Goal: Task Accomplishment & Management: Manage account settings

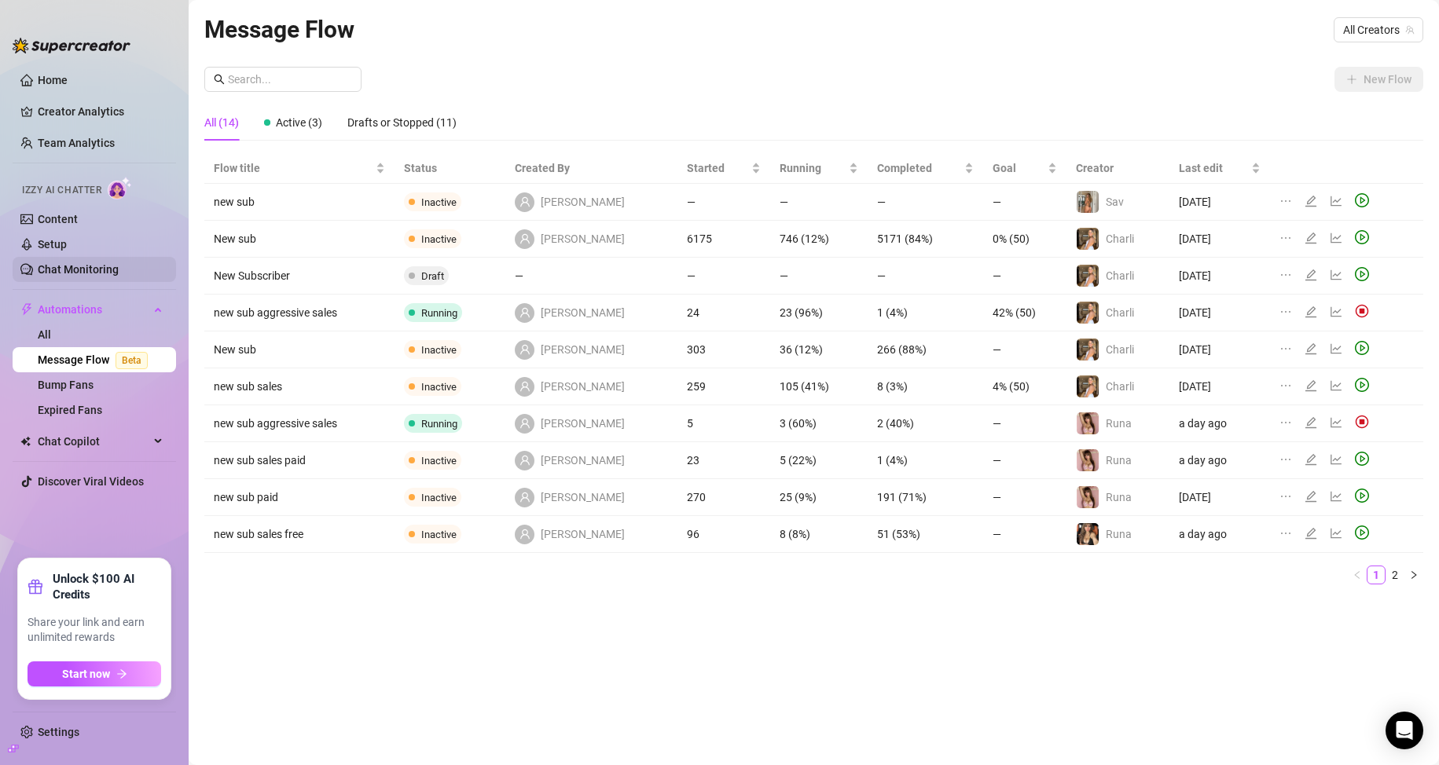
click at [86, 273] on link "Chat Monitoring" at bounding box center [78, 269] width 81 height 13
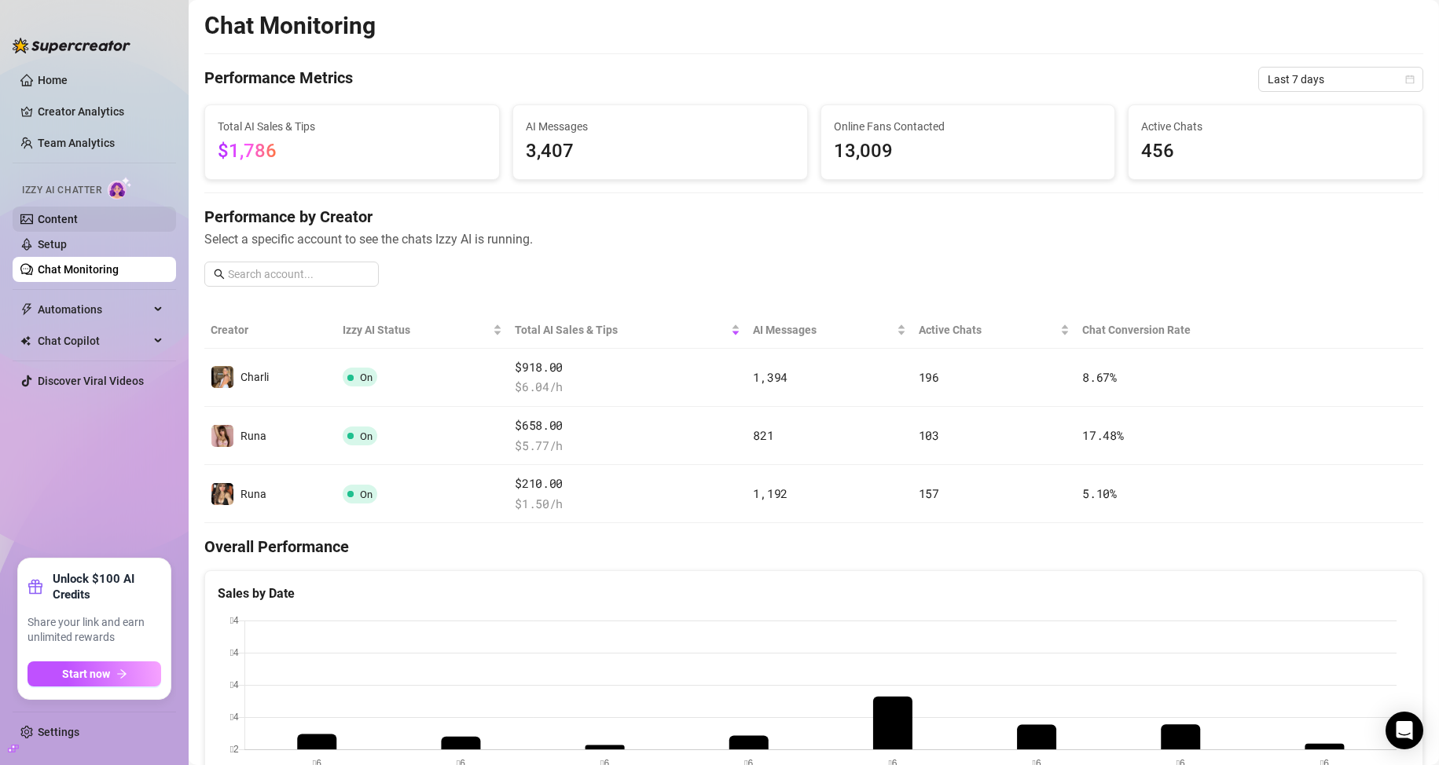
click at [78, 220] on link "Content" at bounding box center [58, 219] width 40 height 13
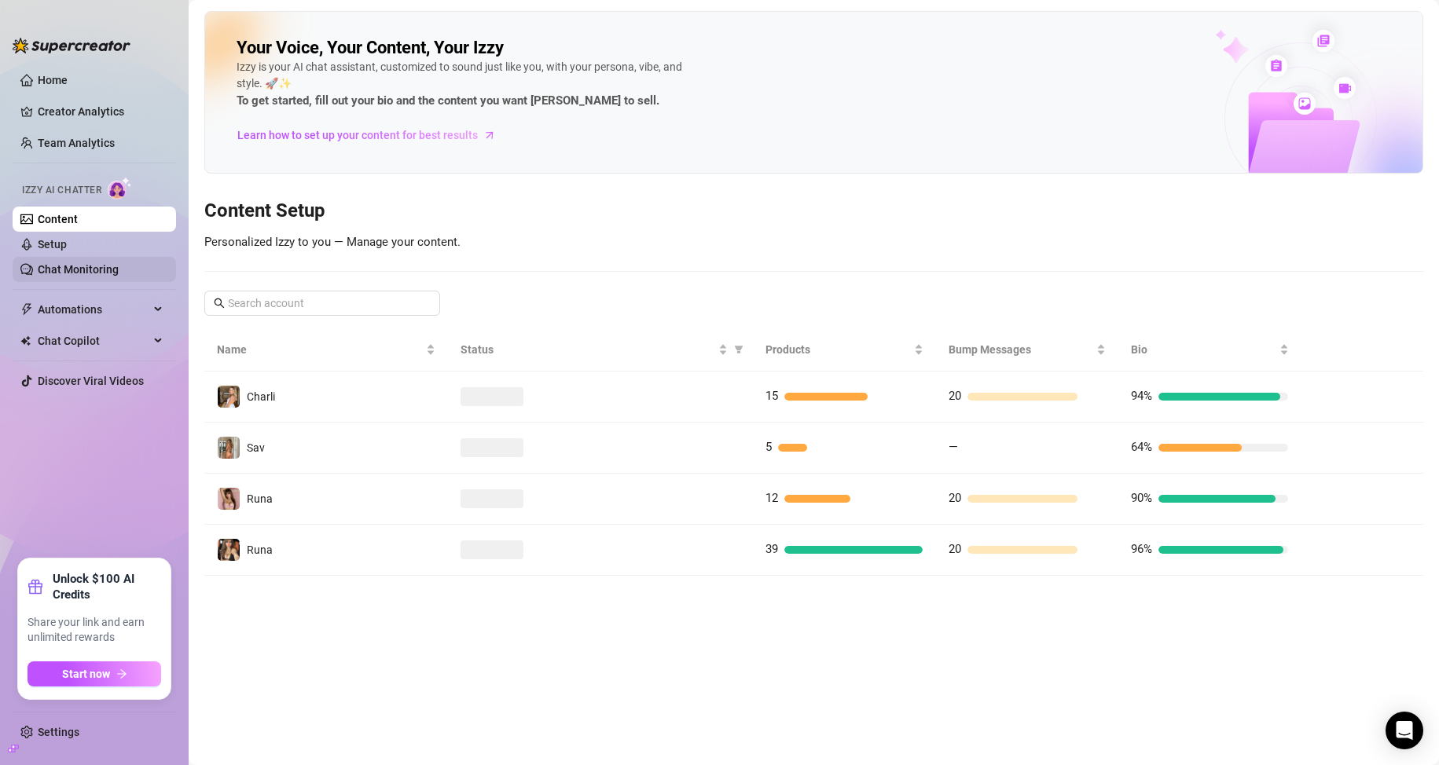
click at [90, 263] on link "Chat Monitoring" at bounding box center [78, 269] width 81 height 13
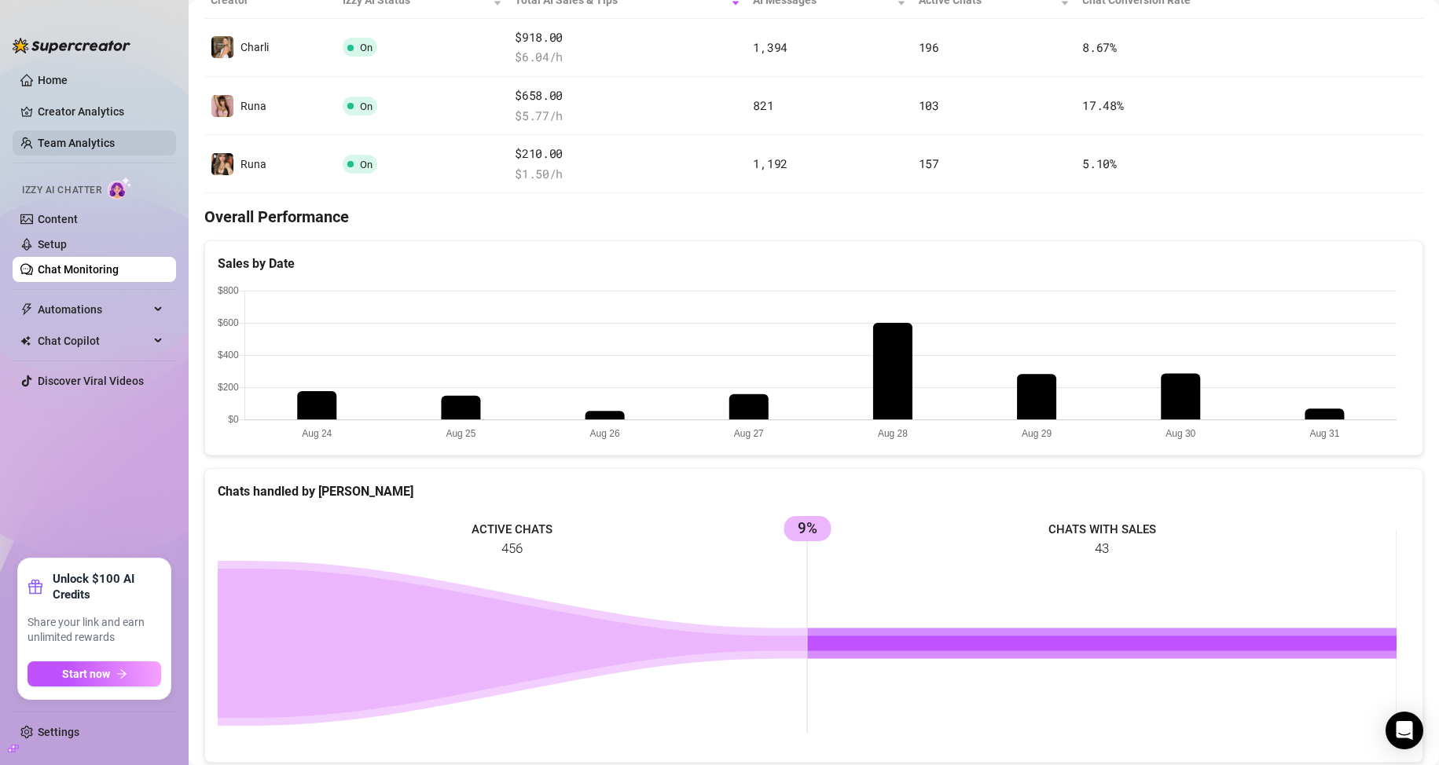
scroll to position [314, 0]
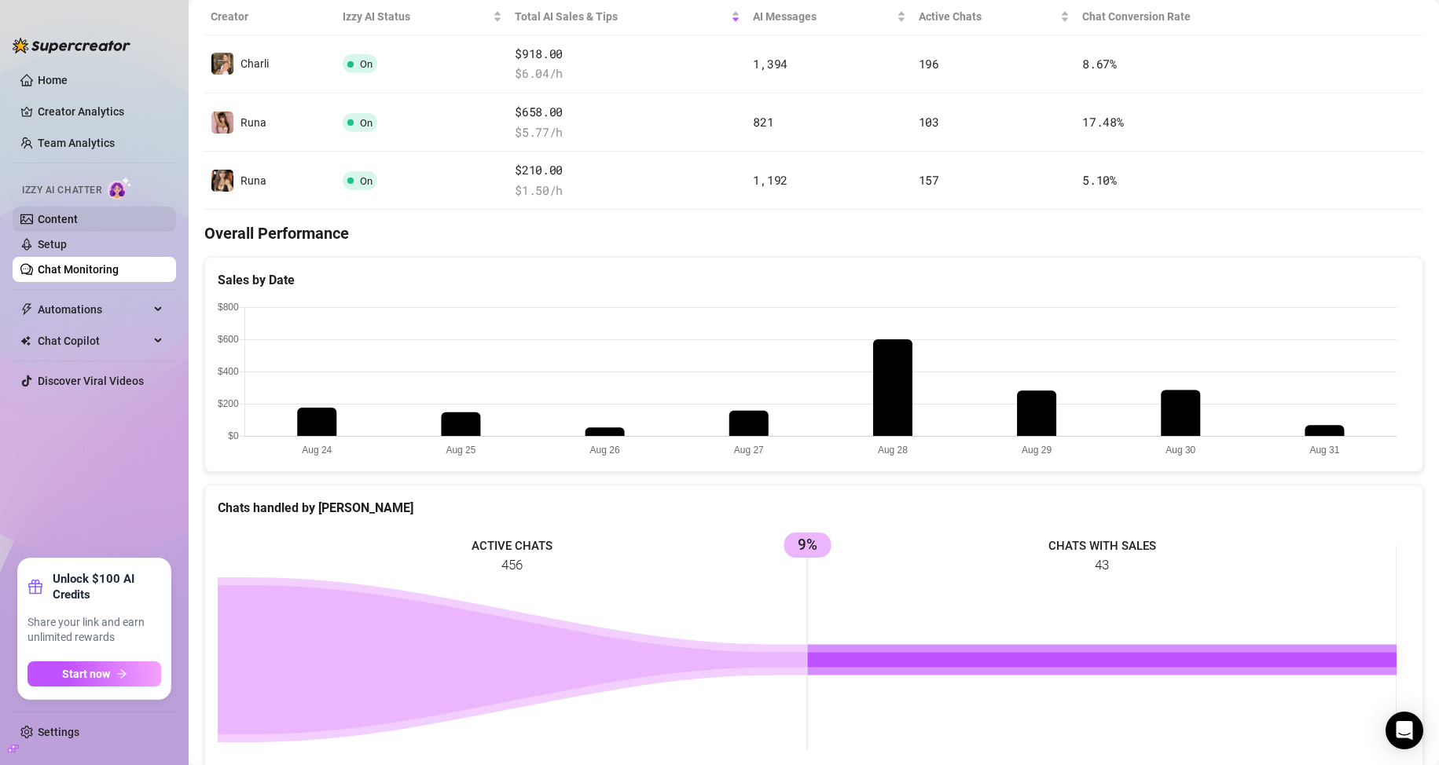
click at [72, 221] on link "Content" at bounding box center [58, 219] width 40 height 13
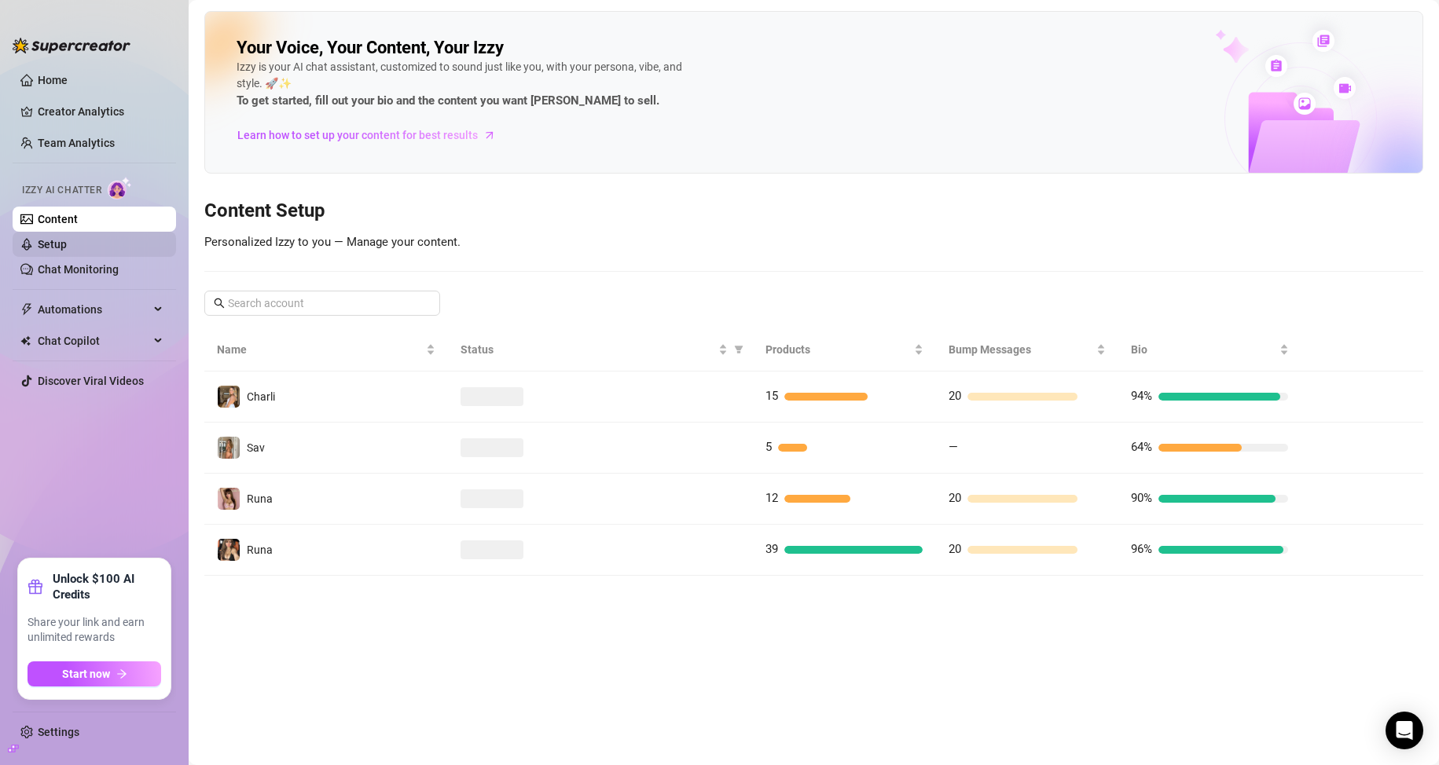
click at [67, 240] on link "Setup" at bounding box center [52, 244] width 29 height 13
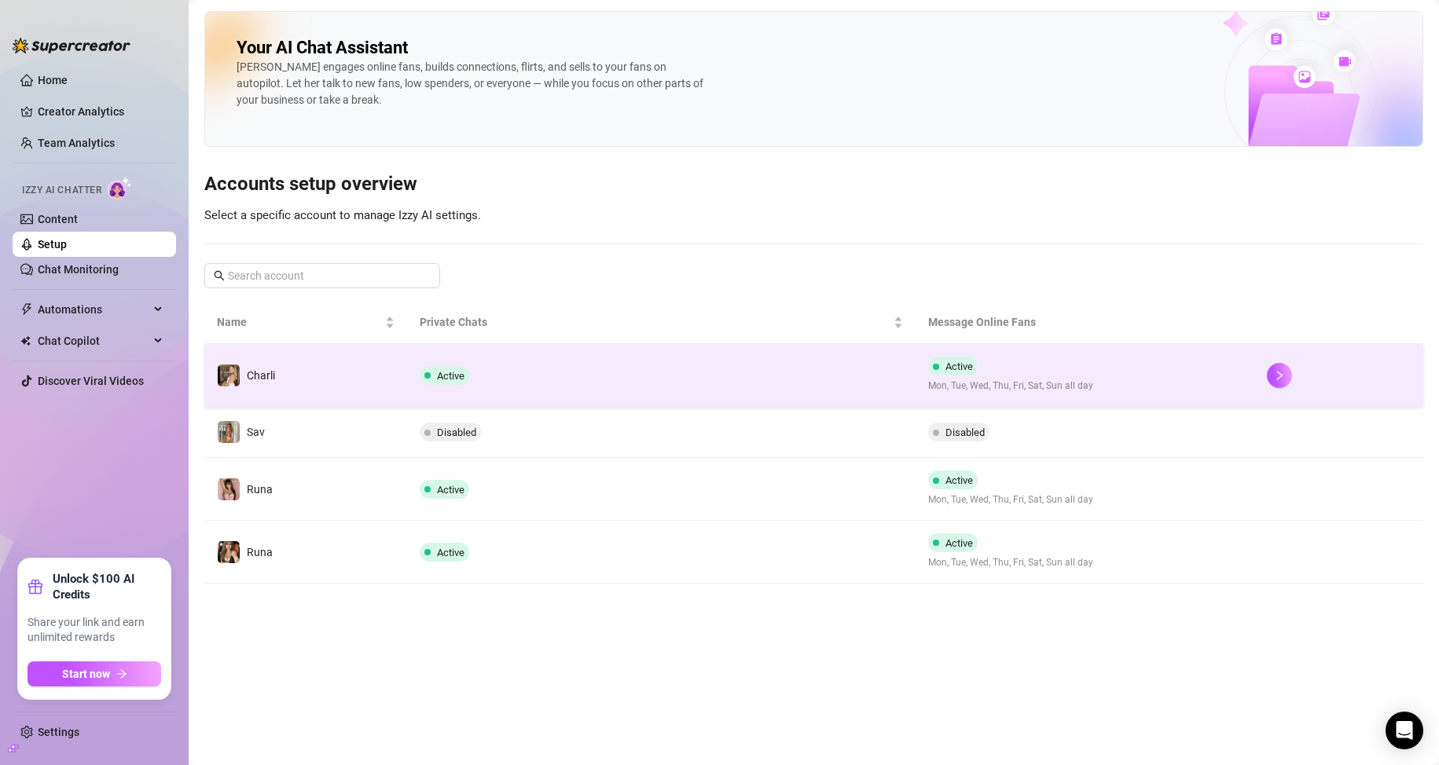
click at [986, 365] on div "Active Mon, Tue, Wed, Thu, Fri, Sat, Sun all day" at bounding box center [1010, 375] width 165 height 37
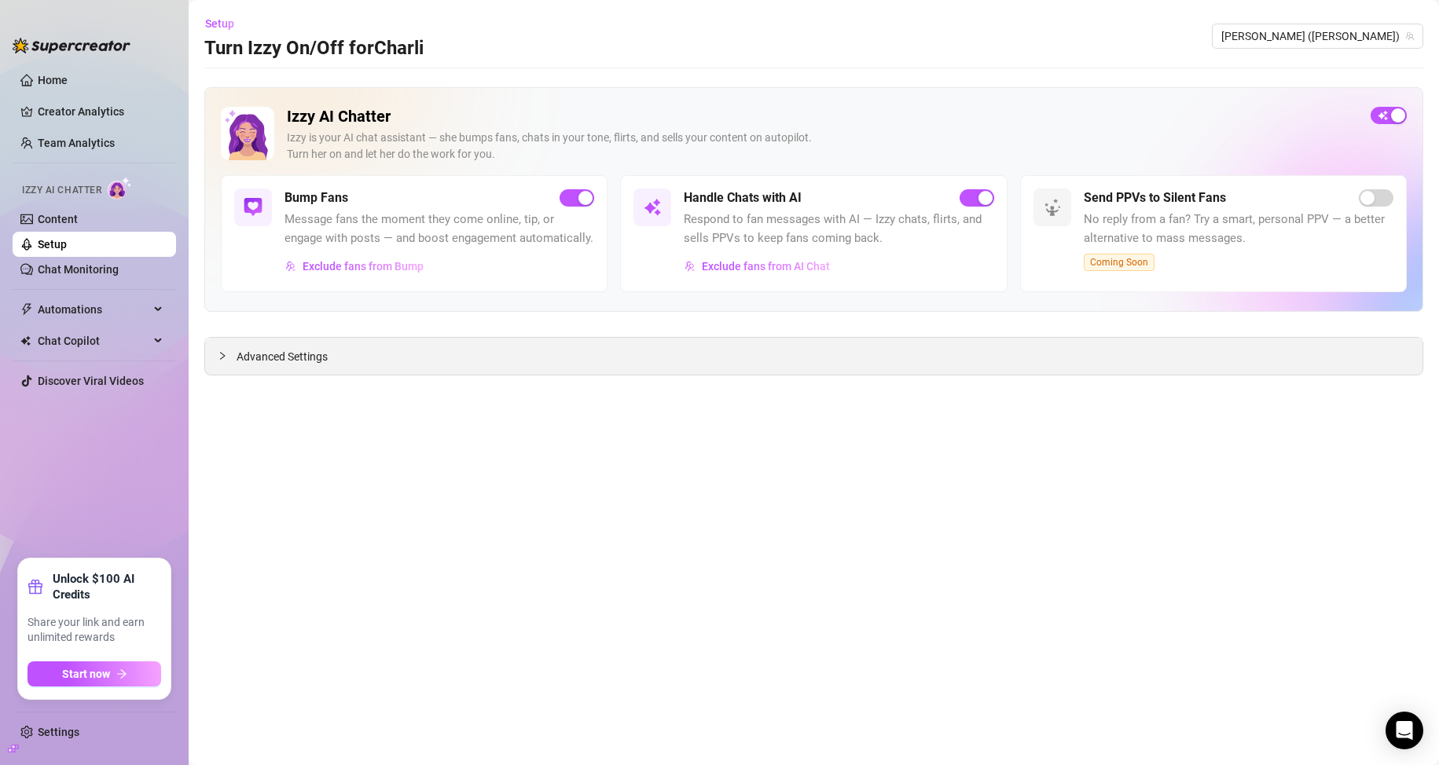
click at [281, 343] on div "Advanced Settings" at bounding box center [813, 356] width 1217 height 37
click at [280, 357] on span "Advanced Settings" at bounding box center [282, 356] width 91 height 17
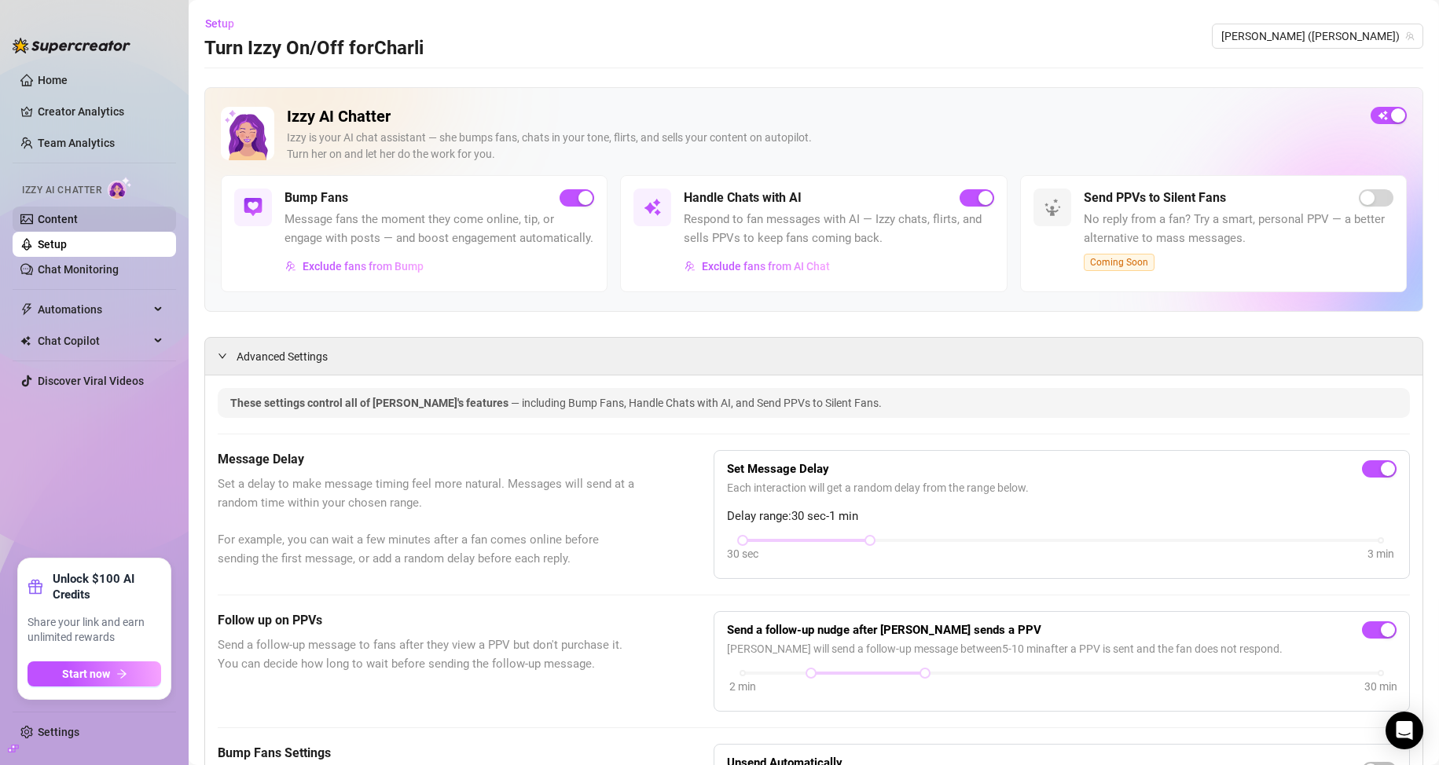
click at [78, 213] on link "Content" at bounding box center [58, 219] width 40 height 13
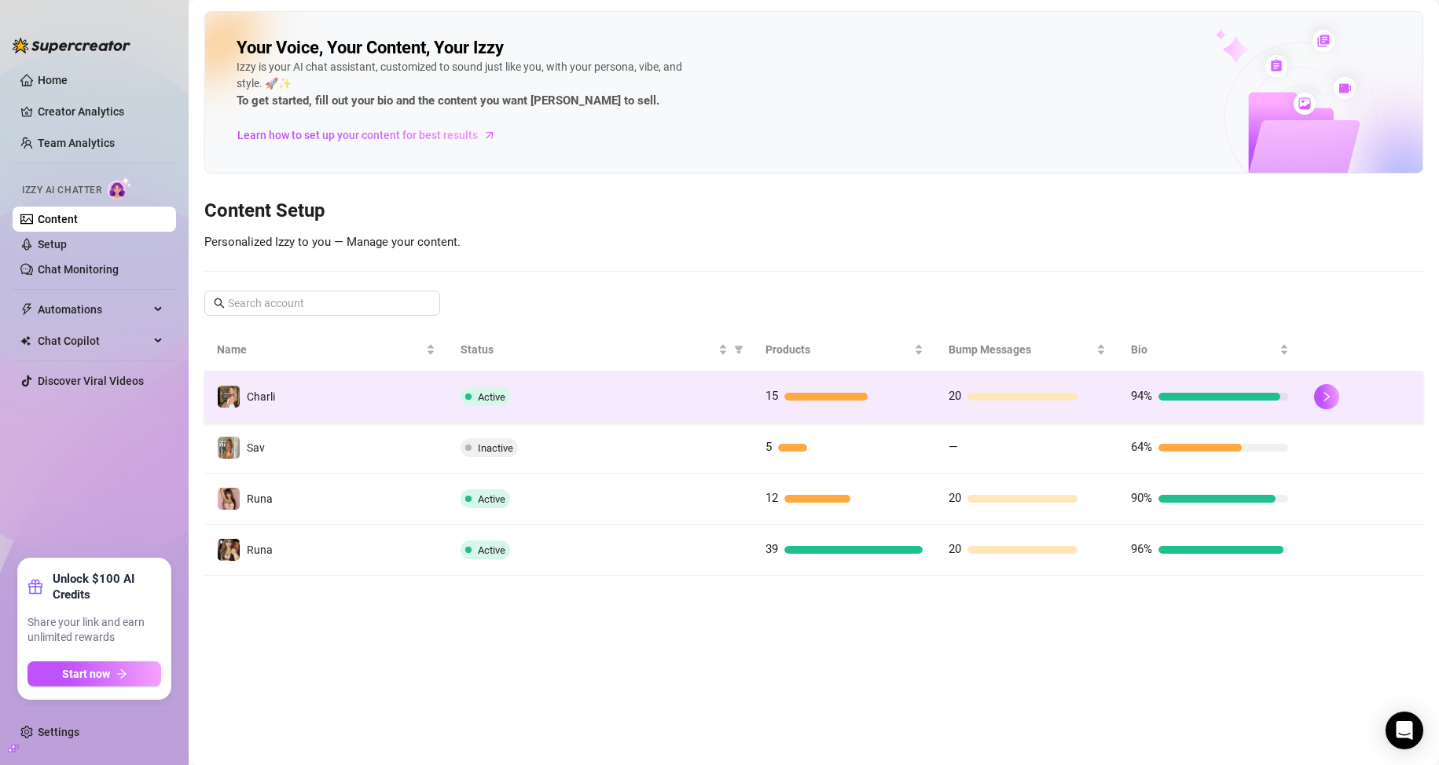
click at [276, 397] on td "Charli" at bounding box center [326, 397] width 244 height 51
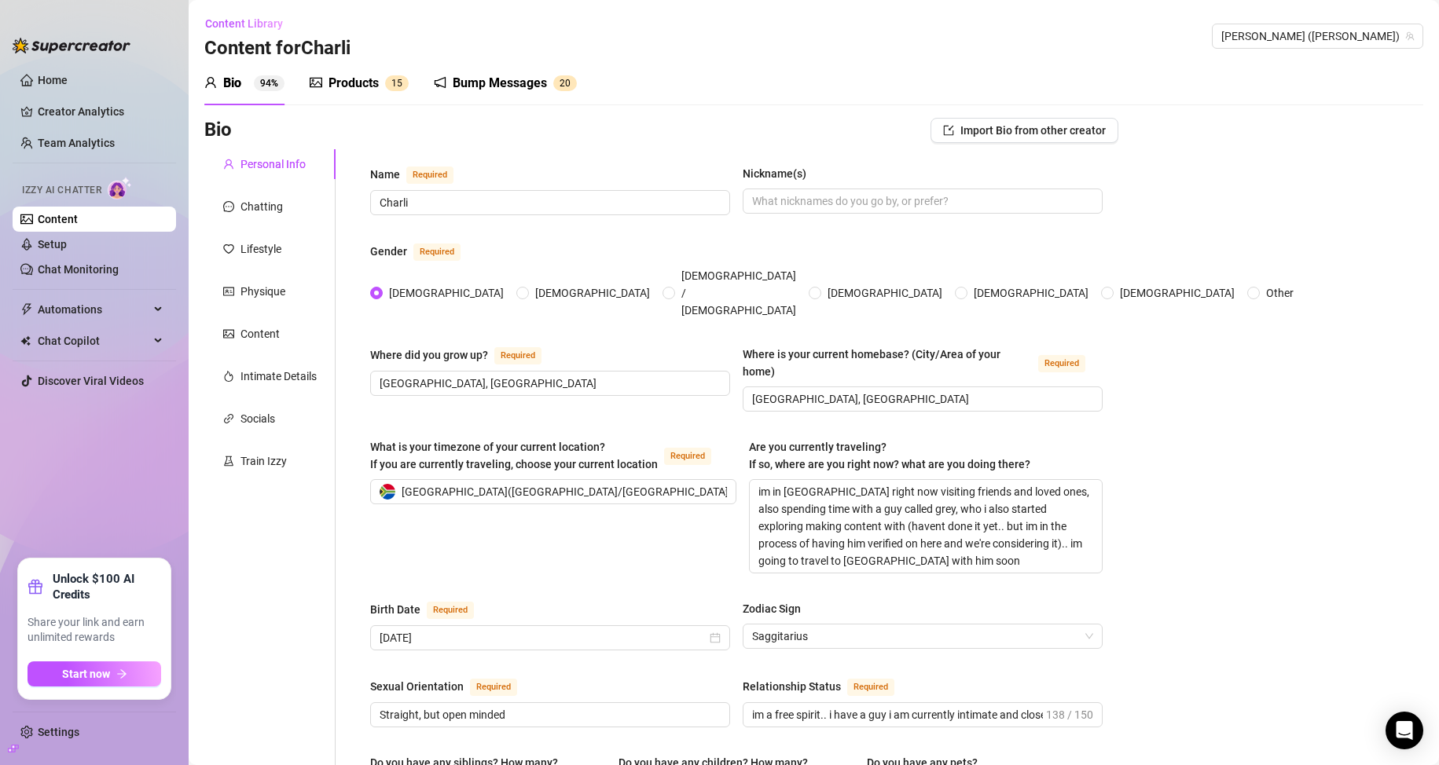
click at [493, 83] on div "Bump Messages" at bounding box center [500, 83] width 94 height 19
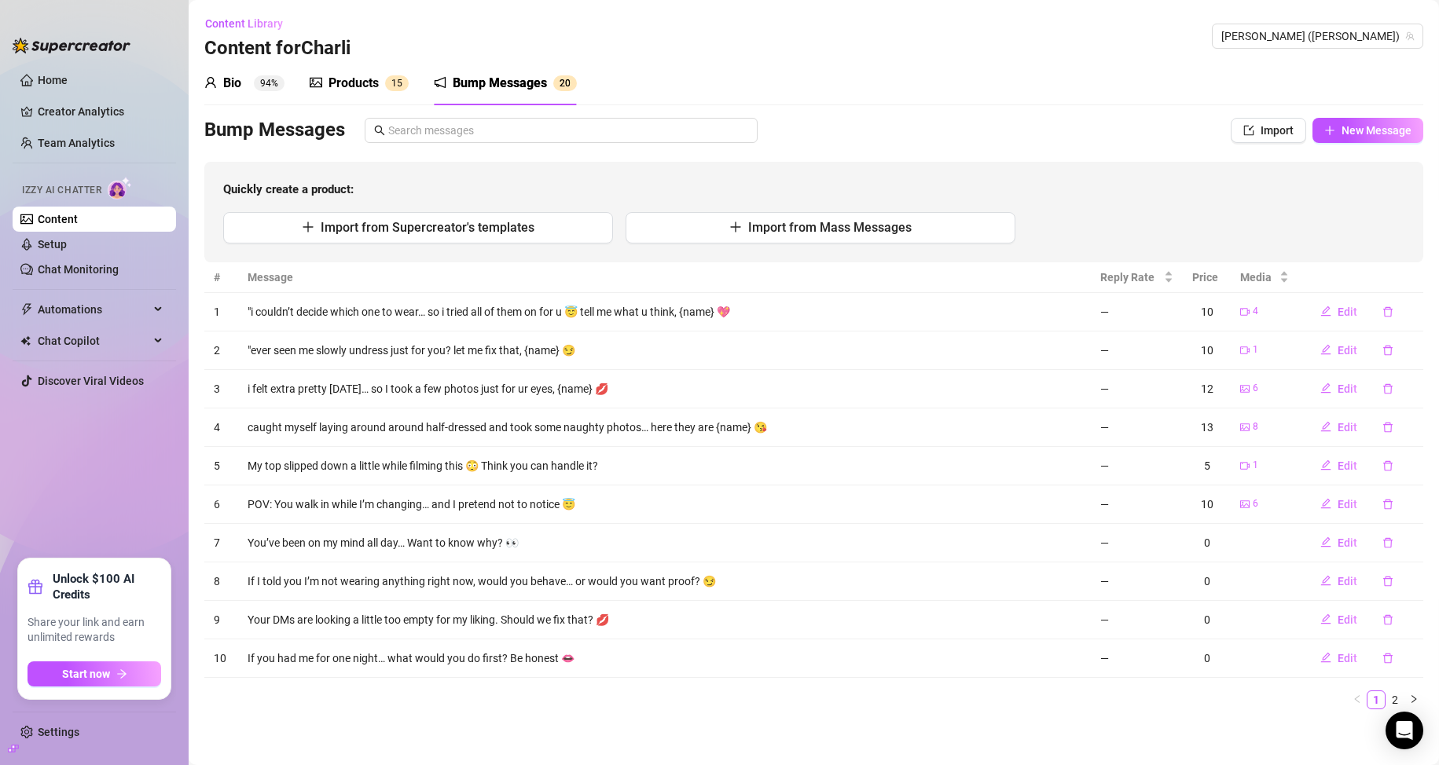
click at [391, 94] on div "Products 1 5" at bounding box center [359, 83] width 99 height 44
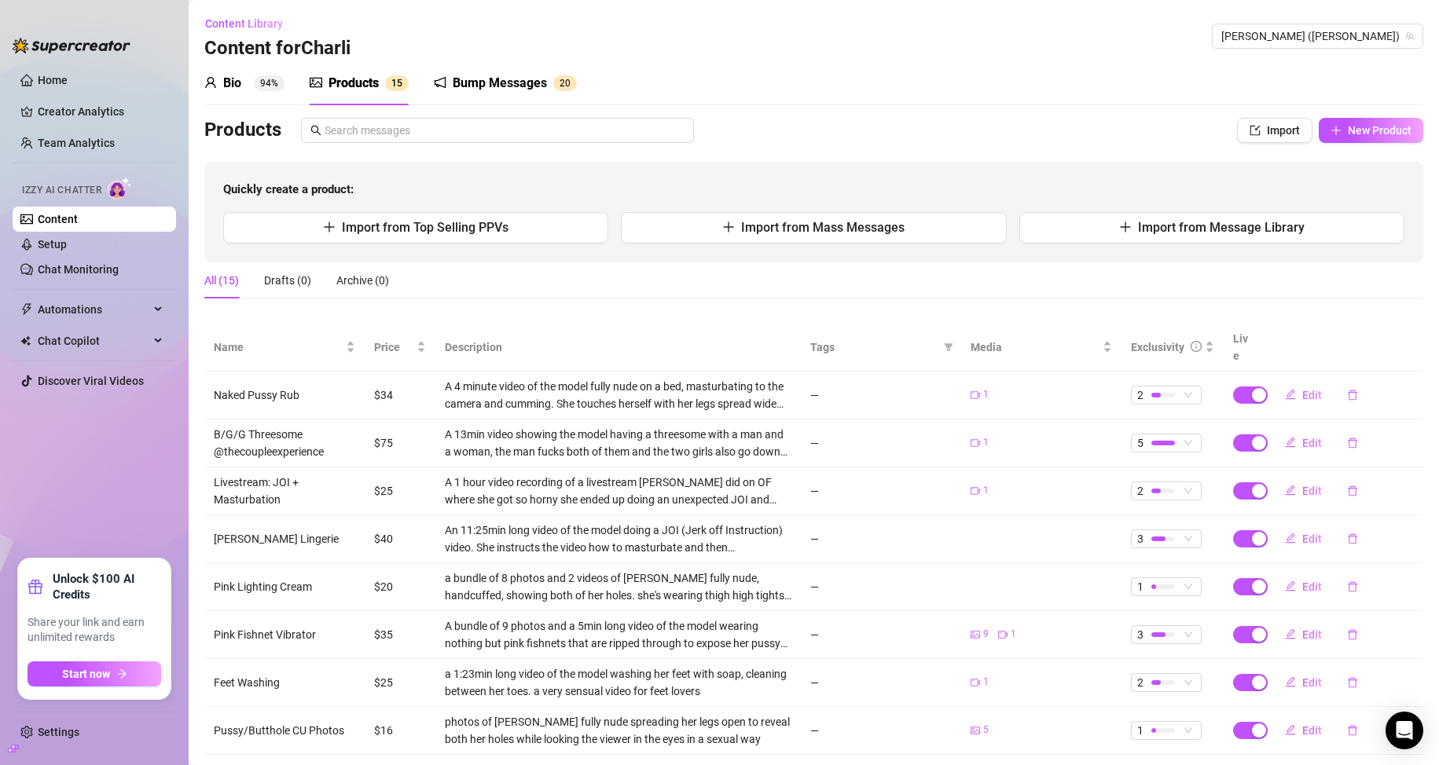
click at [477, 83] on div "Bump Messages" at bounding box center [500, 83] width 94 height 19
